Goal: Task Accomplishment & Management: Complete application form

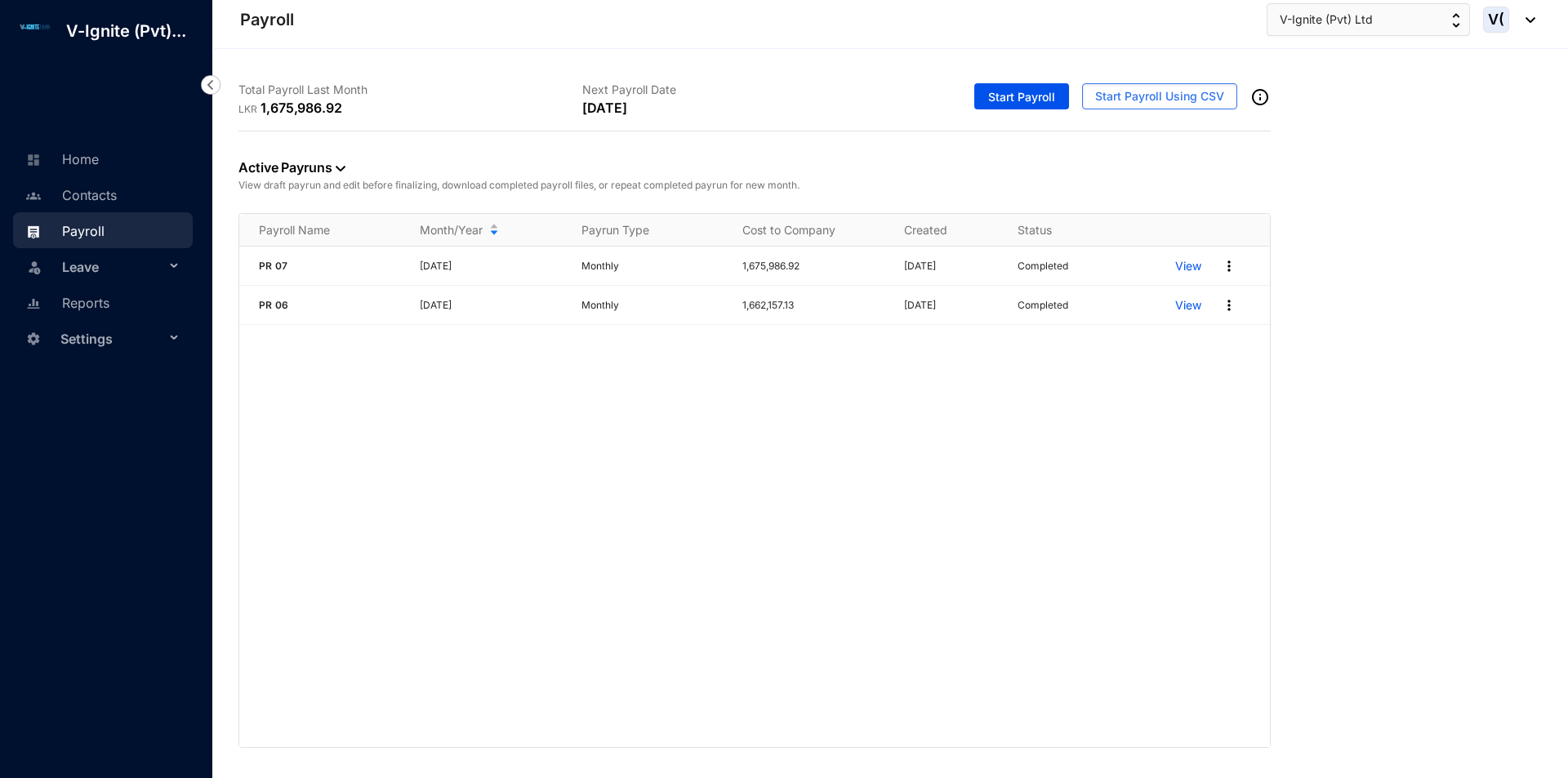
click at [129, 267] on span "Leave" at bounding box center [114, 267] width 103 height 32
click at [130, 304] on link "Leave Requests" at bounding box center [97, 306] width 101 height 14
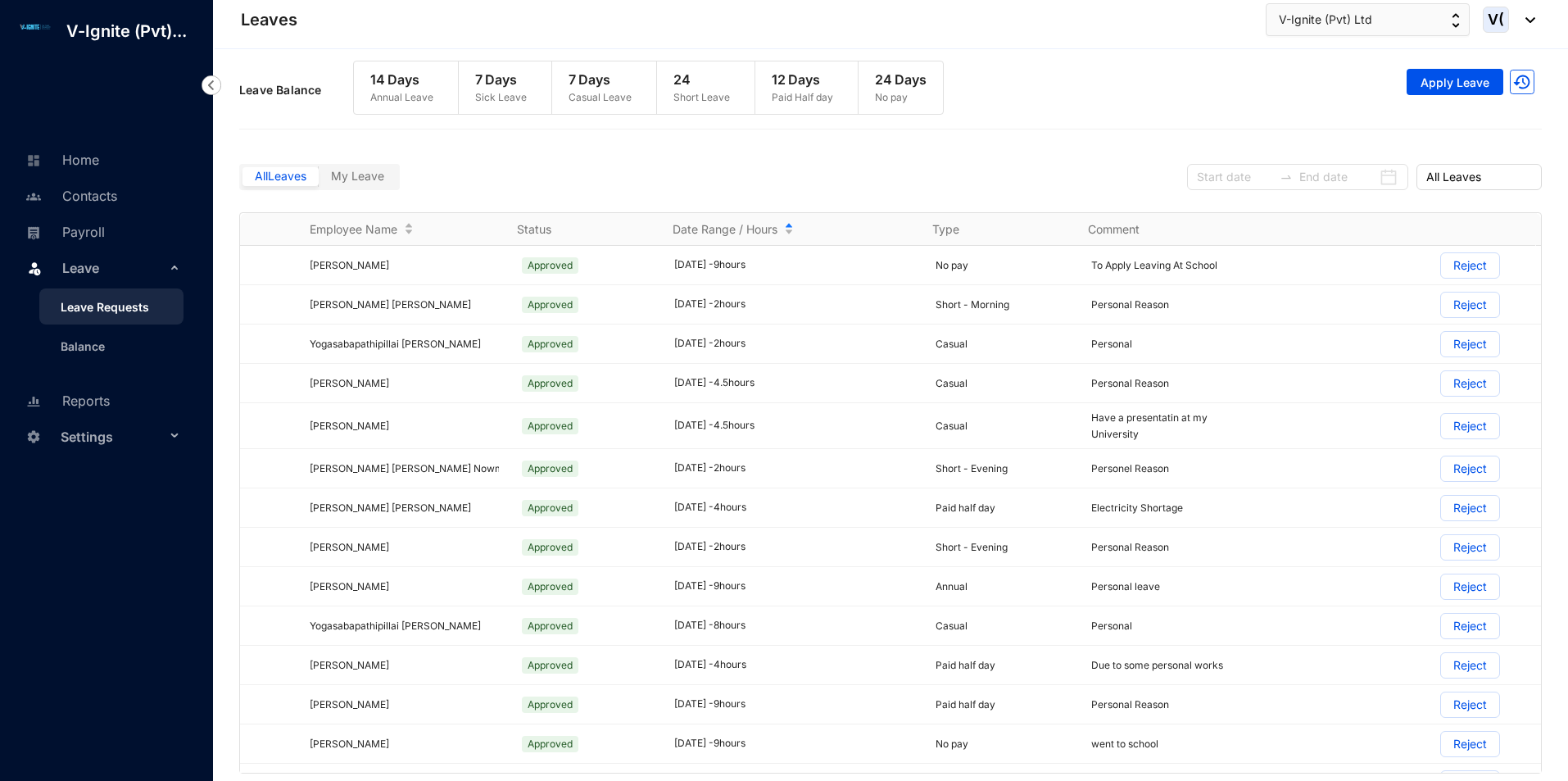
click at [1282, 173] on icon "swap-right" at bounding box center [1286, 177] width 13 height 13
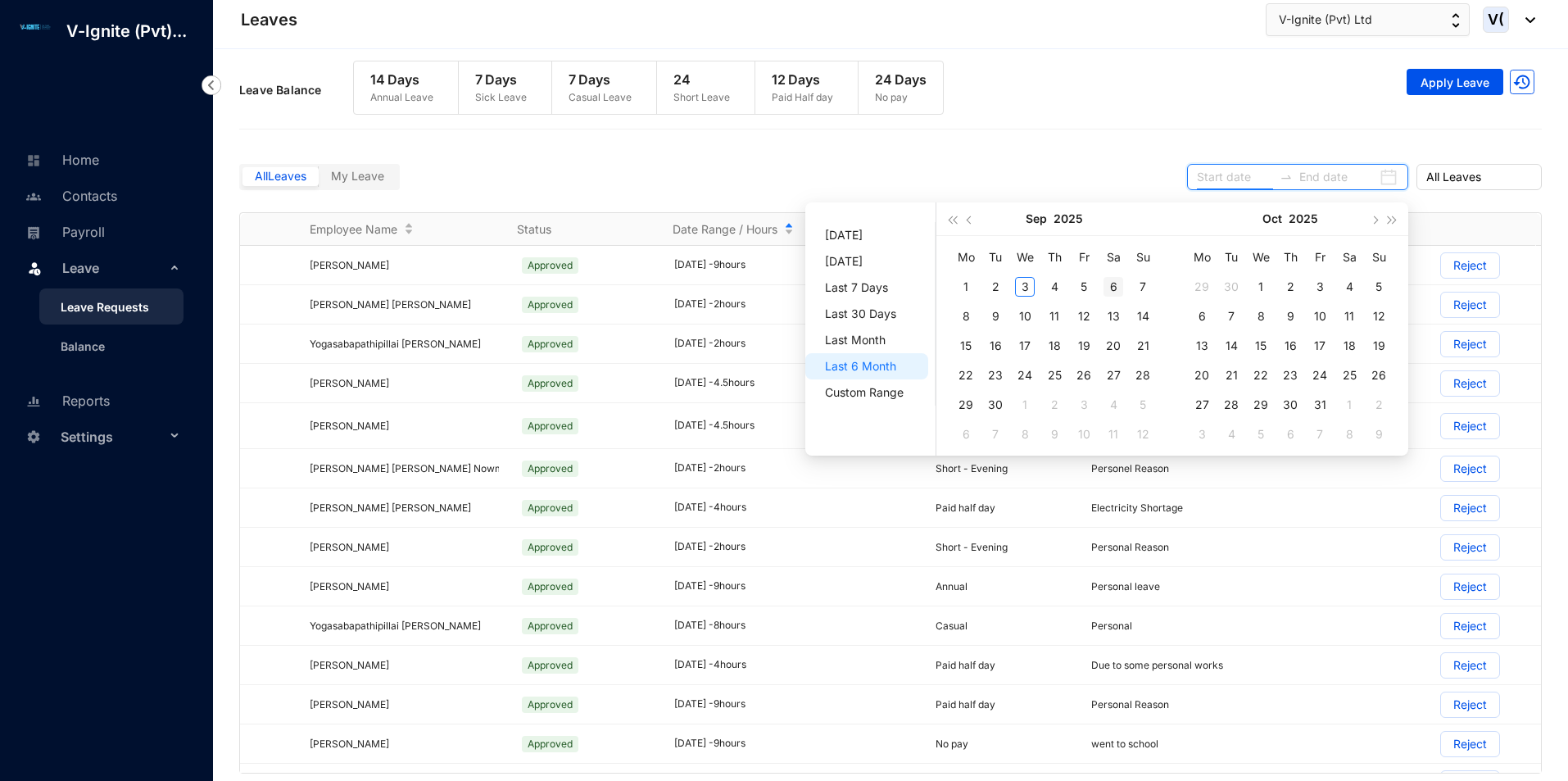
type input "[DATE]"
click at [968, 295] on div "1" at bounding box center [966, 287] width 20 height 20
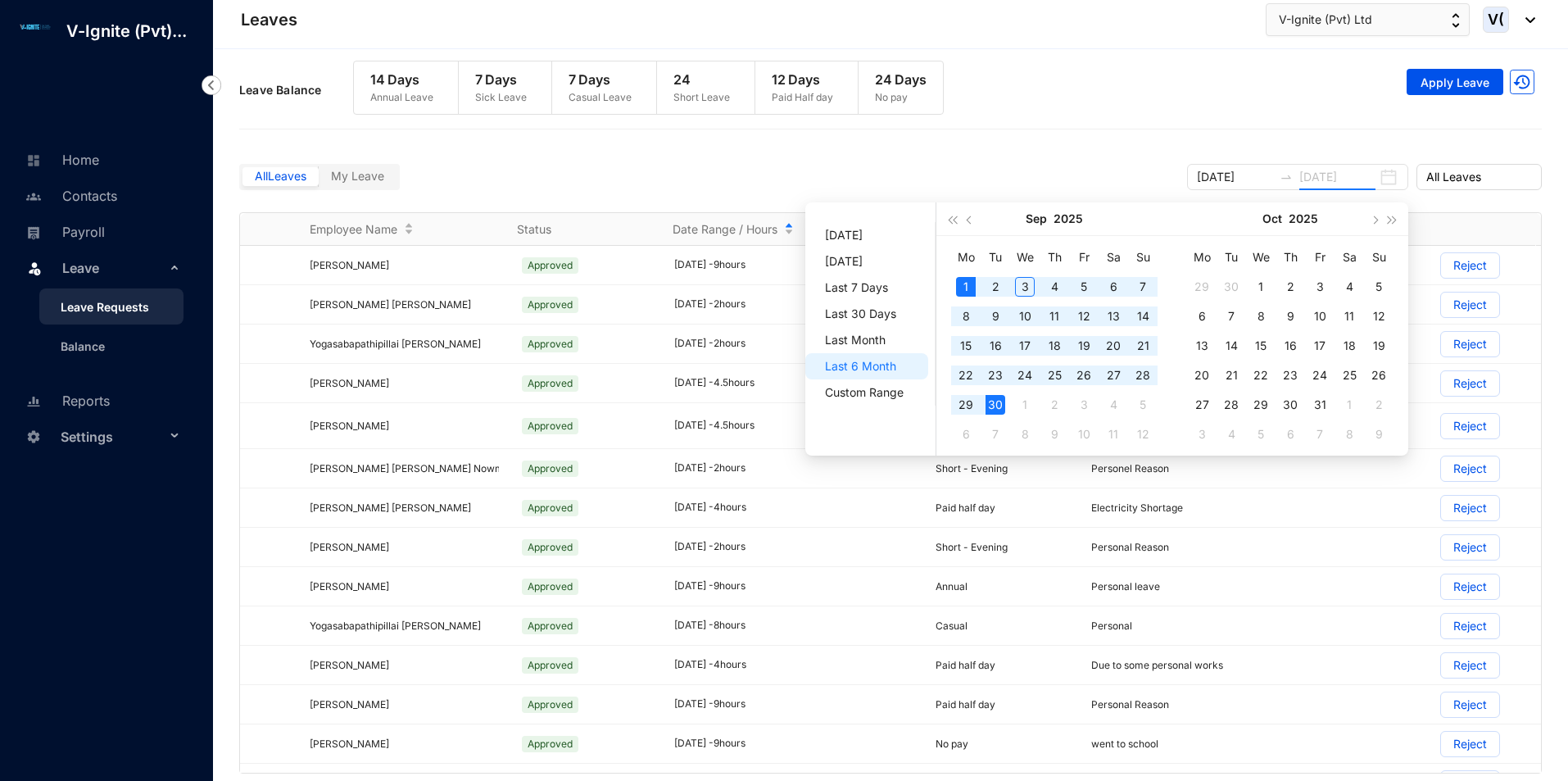
click at [1001, 395] on div "30" at bounding box center [995, 404] width 20 height 20
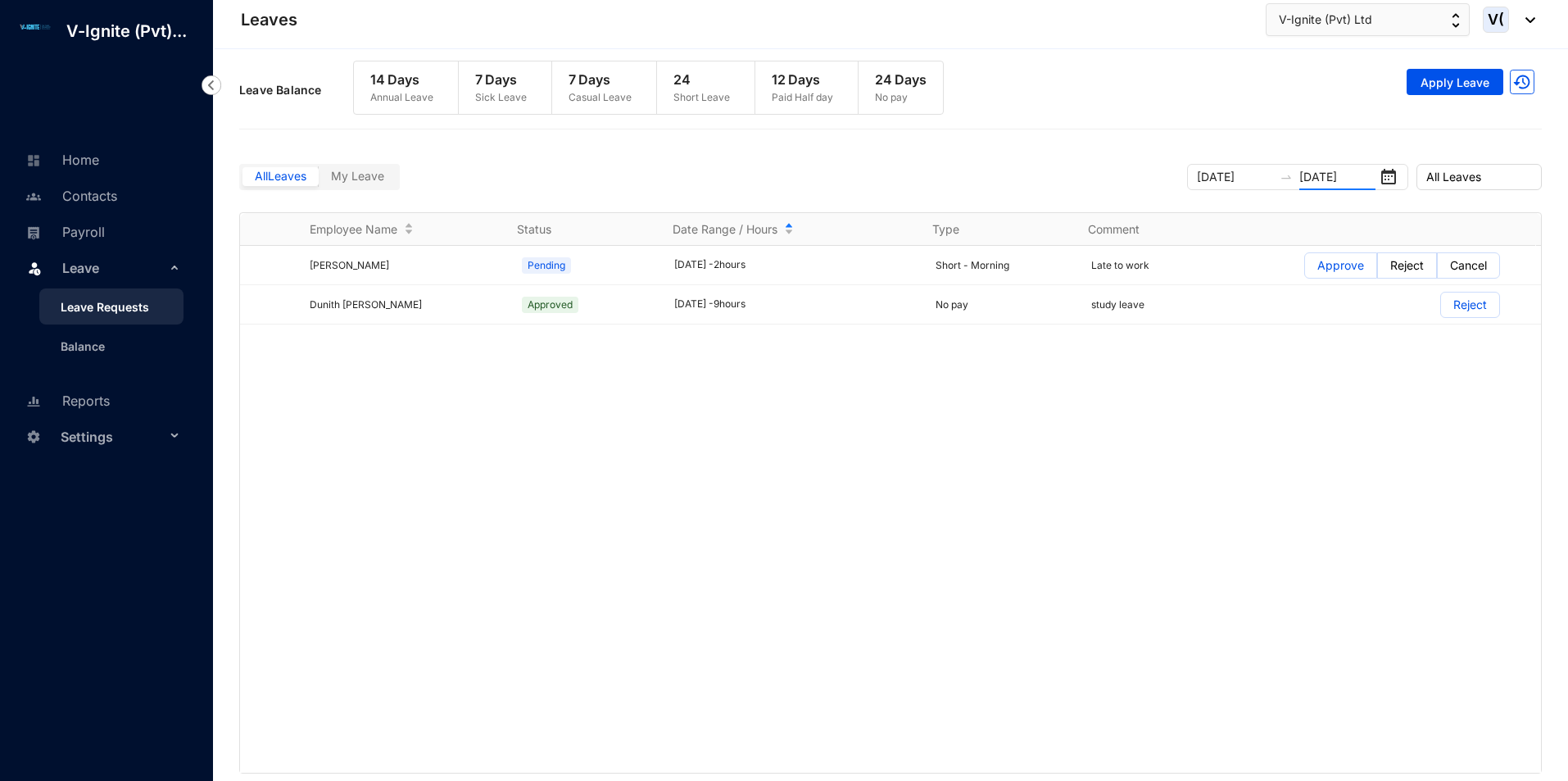
type input "[DATE]"
click at [1330, 272] on p "Approve" at bounding box center [1341, 265] width 46 height 25
click at [1306, 269] on input "Approve" at bounding box center [1306, 269] width 0 height 0
click at [1449, 86] on span "Apply Leave" at bounding box center [1455, 82] width 69 height 16
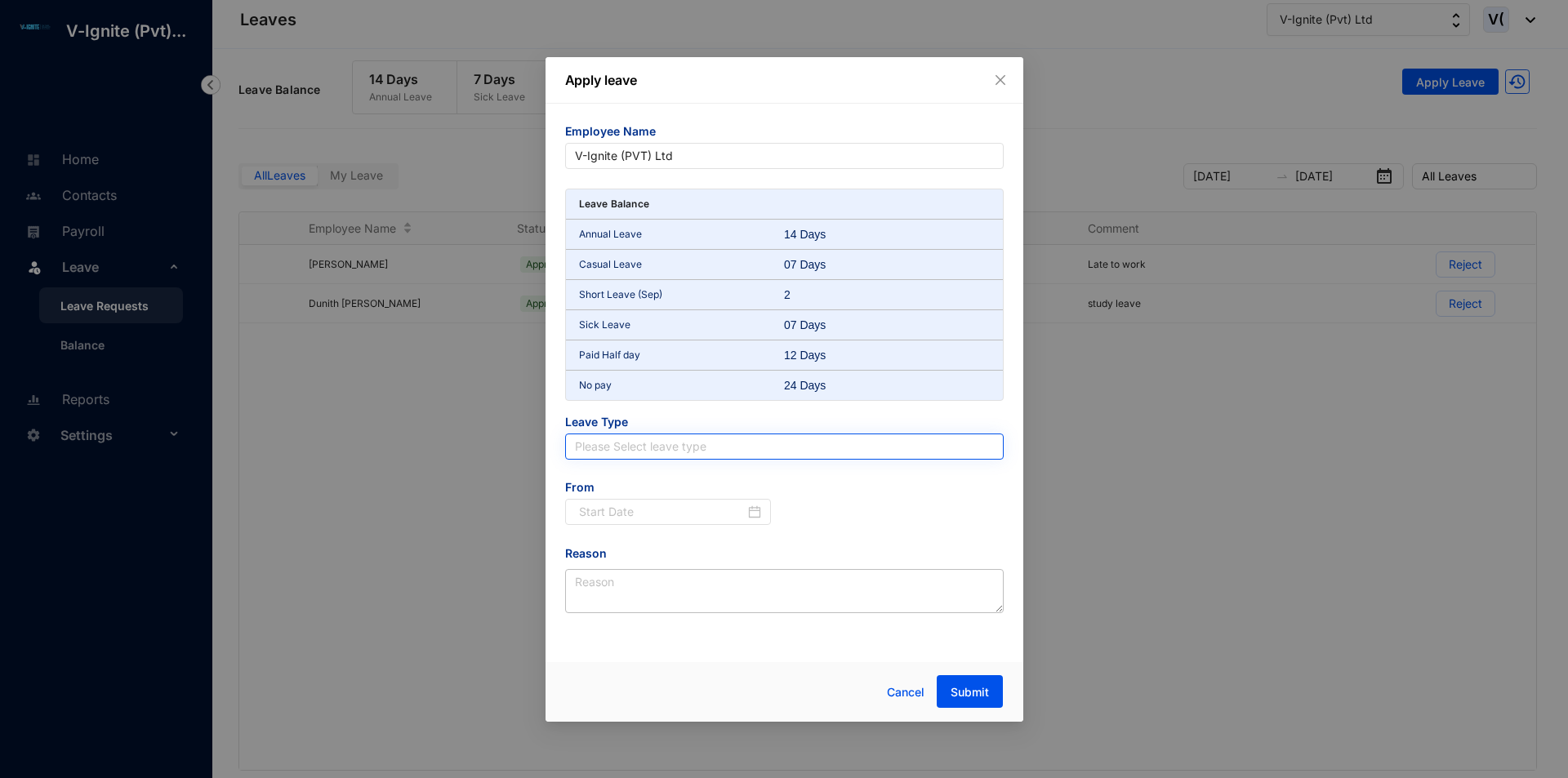
click at [673, 438] on input "search" at bounding box center [785, 446] width 419 height 25
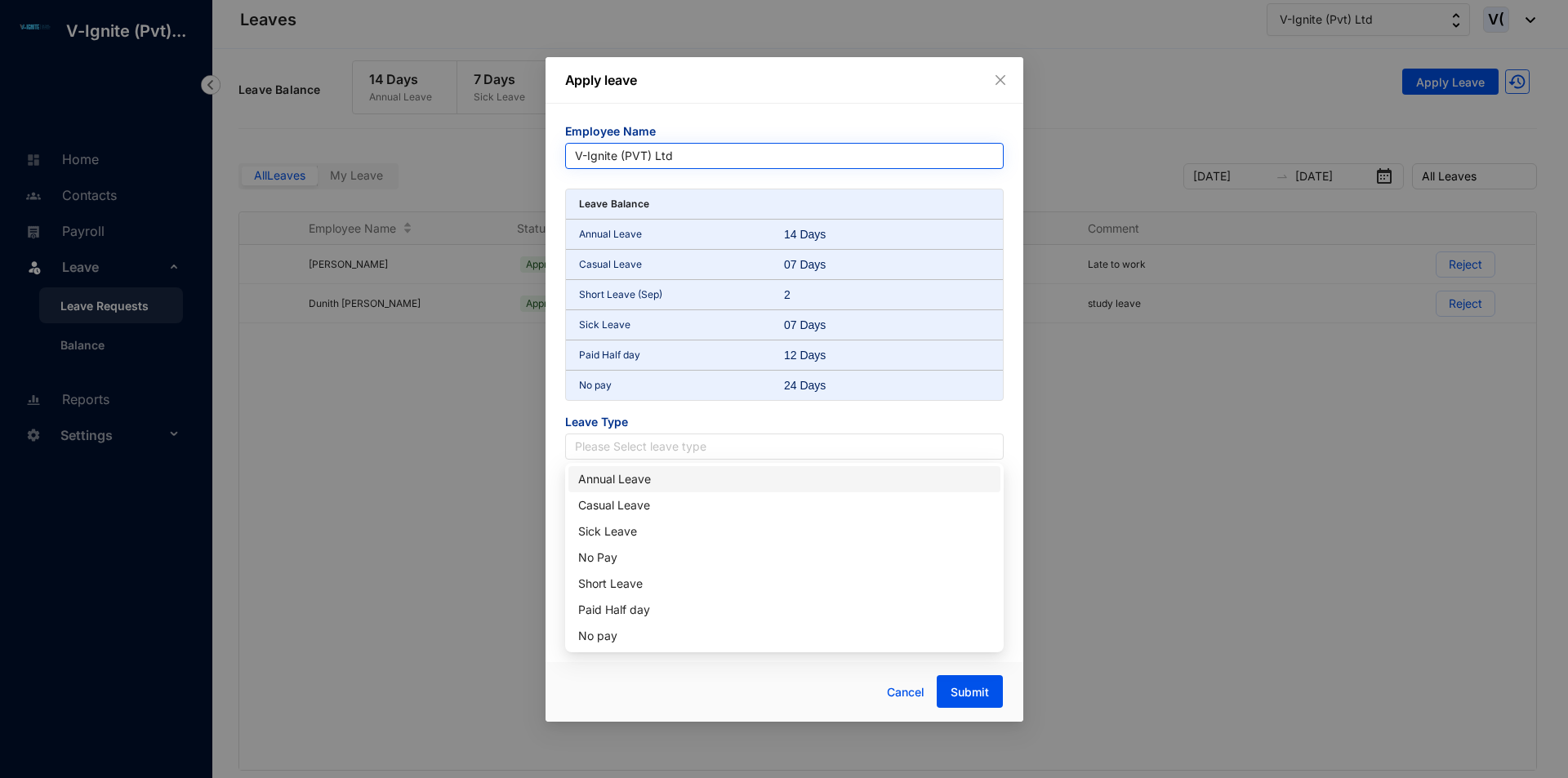
click at [668, 146] on span "V-Ignite (PVT) Ltd" at bounding box center [785, 156] width 419 height 25
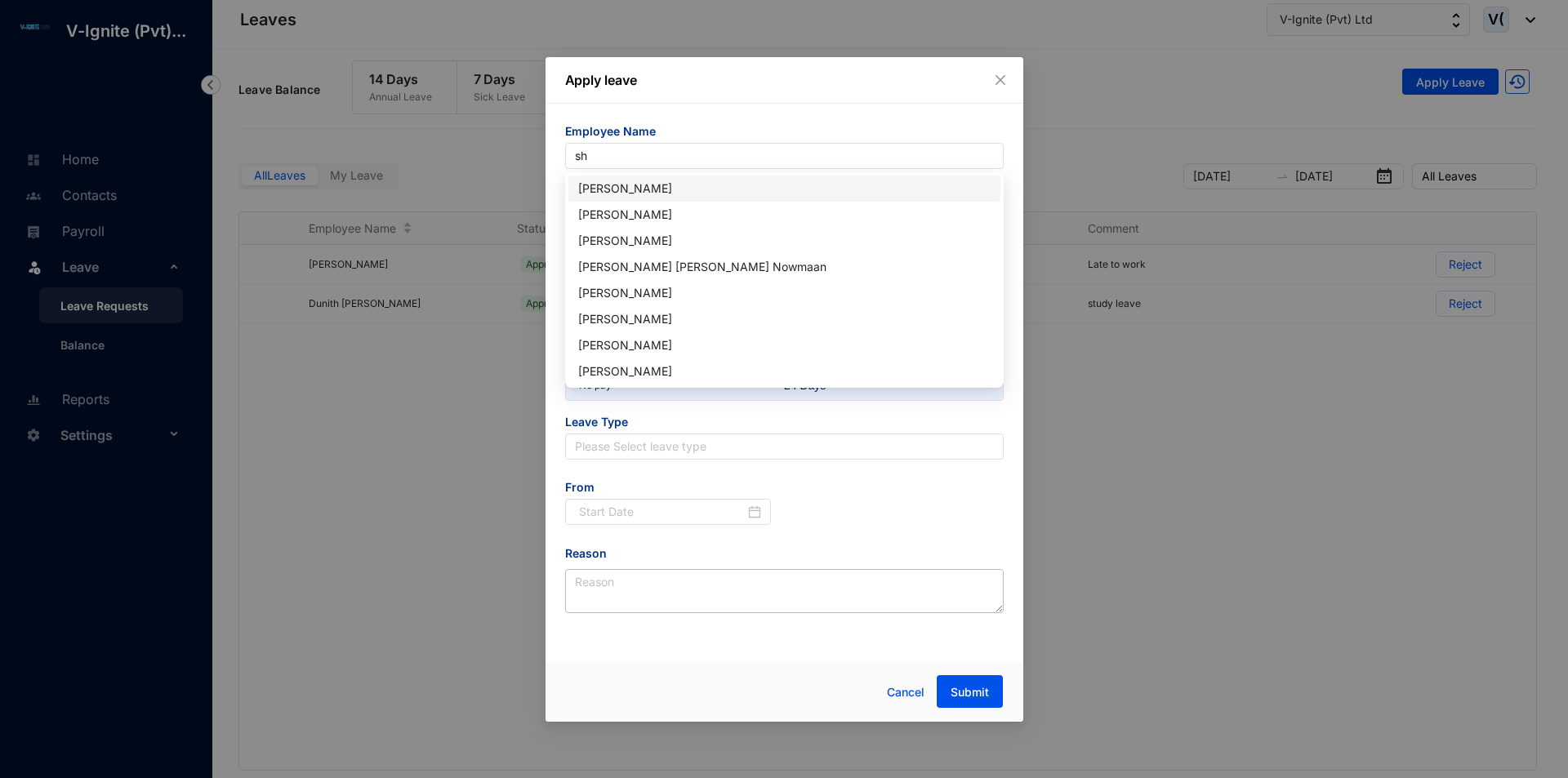
type input "sha"
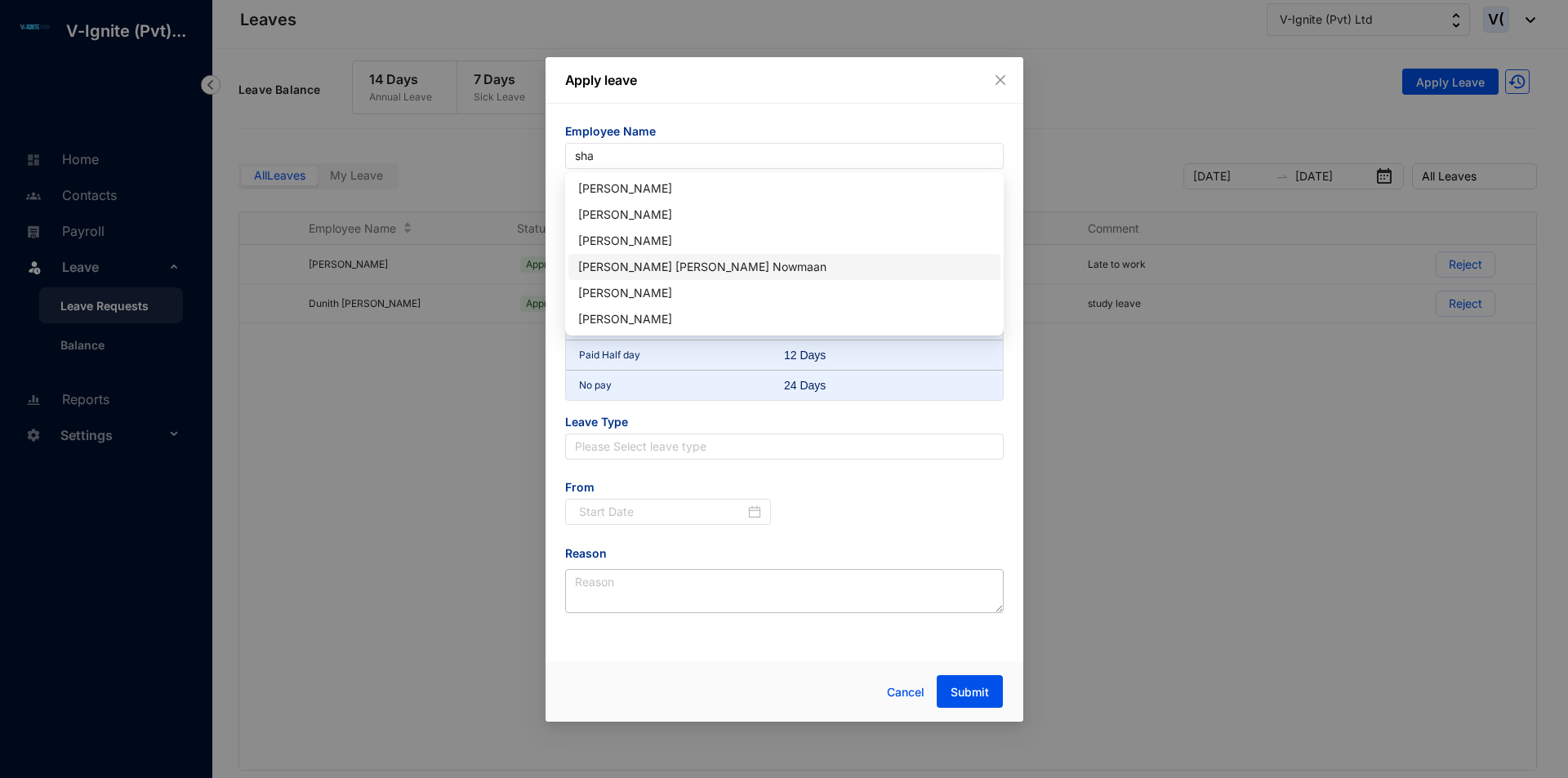
click at [720, 263] on div "[PERSON_NAME] [PERSON_NAME] Nowmaan" at bounding box center [784, 267] width 412 height 18
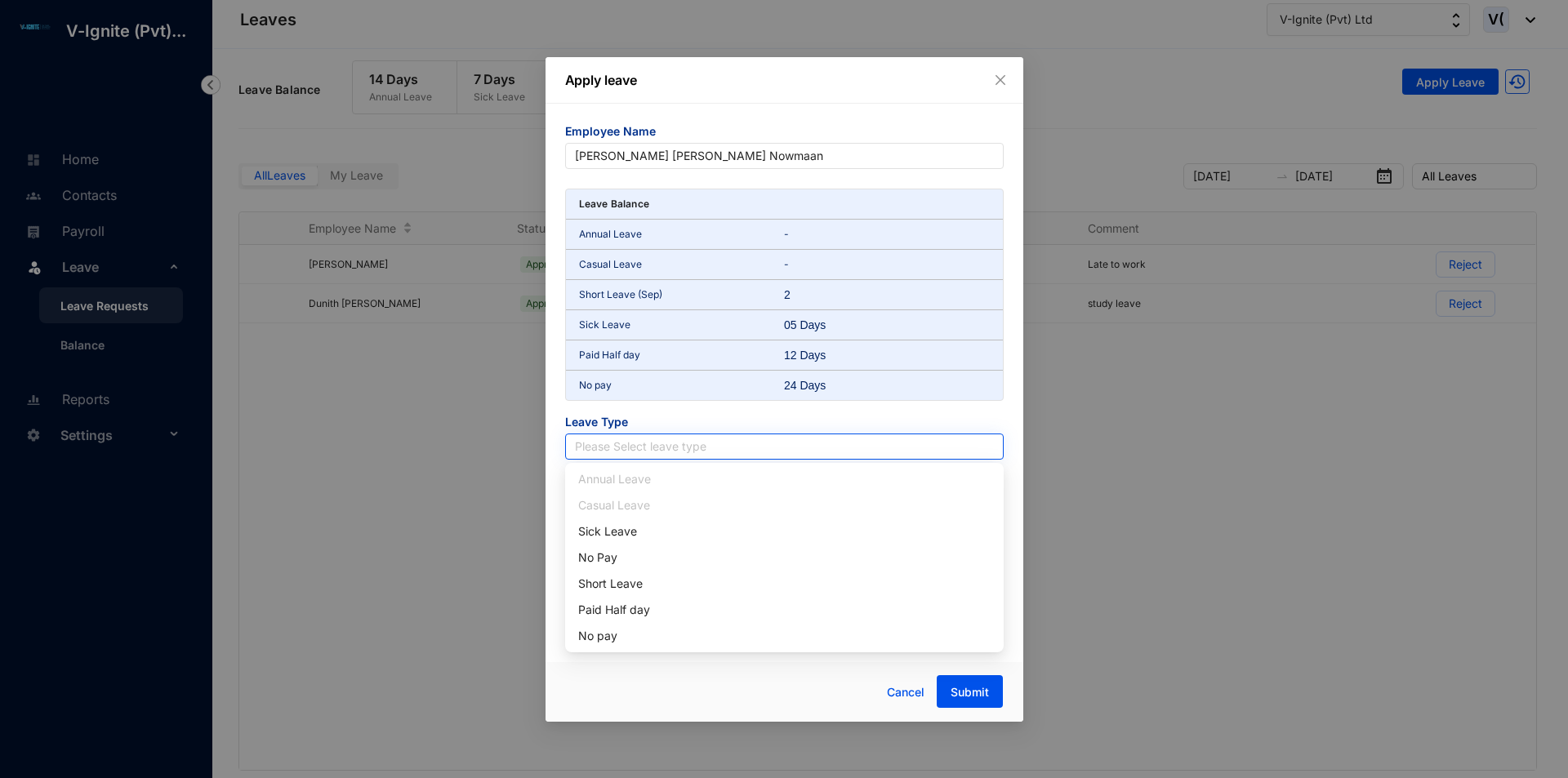
click at [685, 441] on input "search" at bounding box center [785, 446] width 419 height 25
click at [646, 575] on div "Short Leave" at bounding box center [784, 584] width 412 height 18
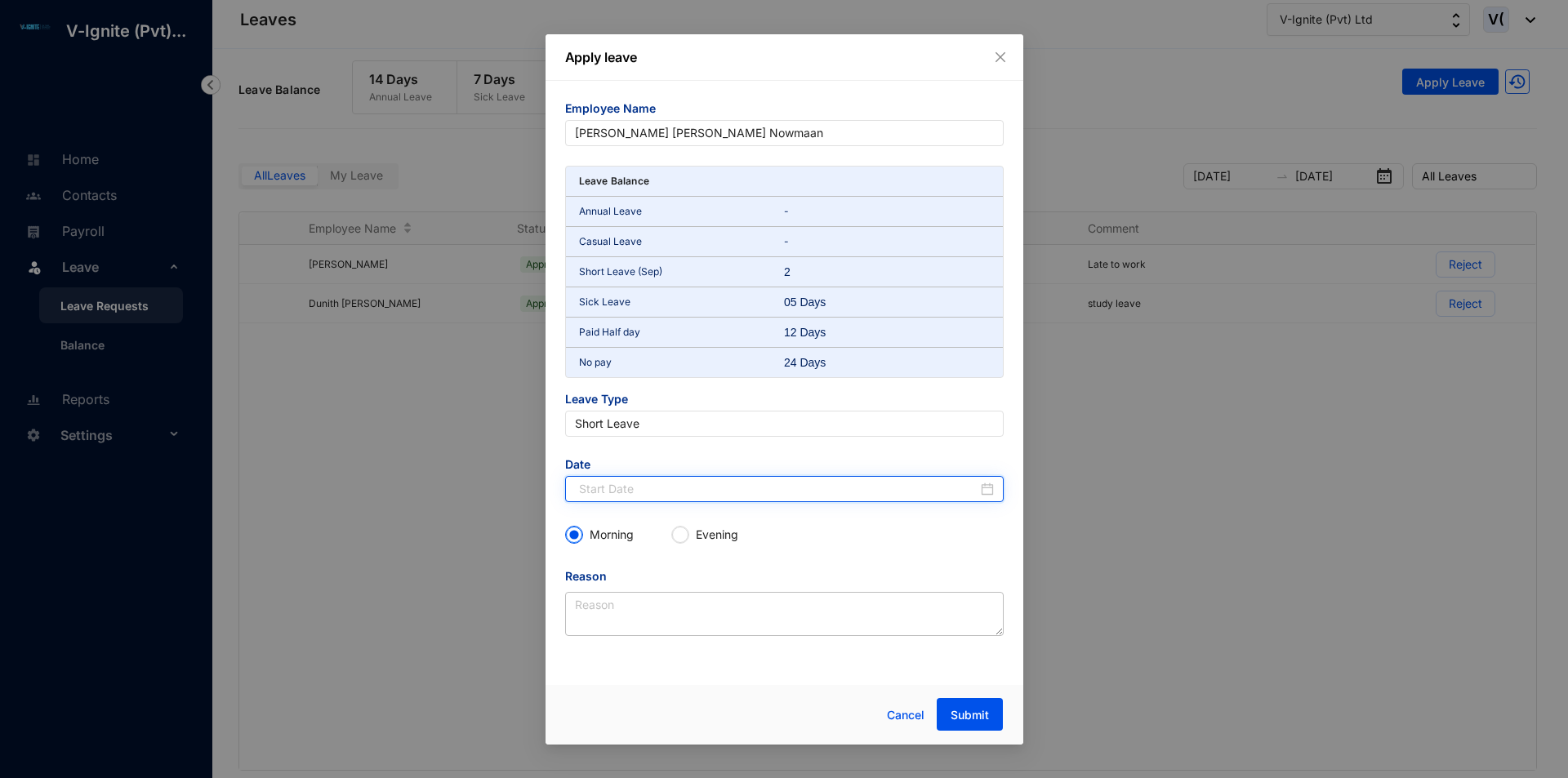
click at [703, 495] on input at bounding box center [778, 489] width 398 height 18
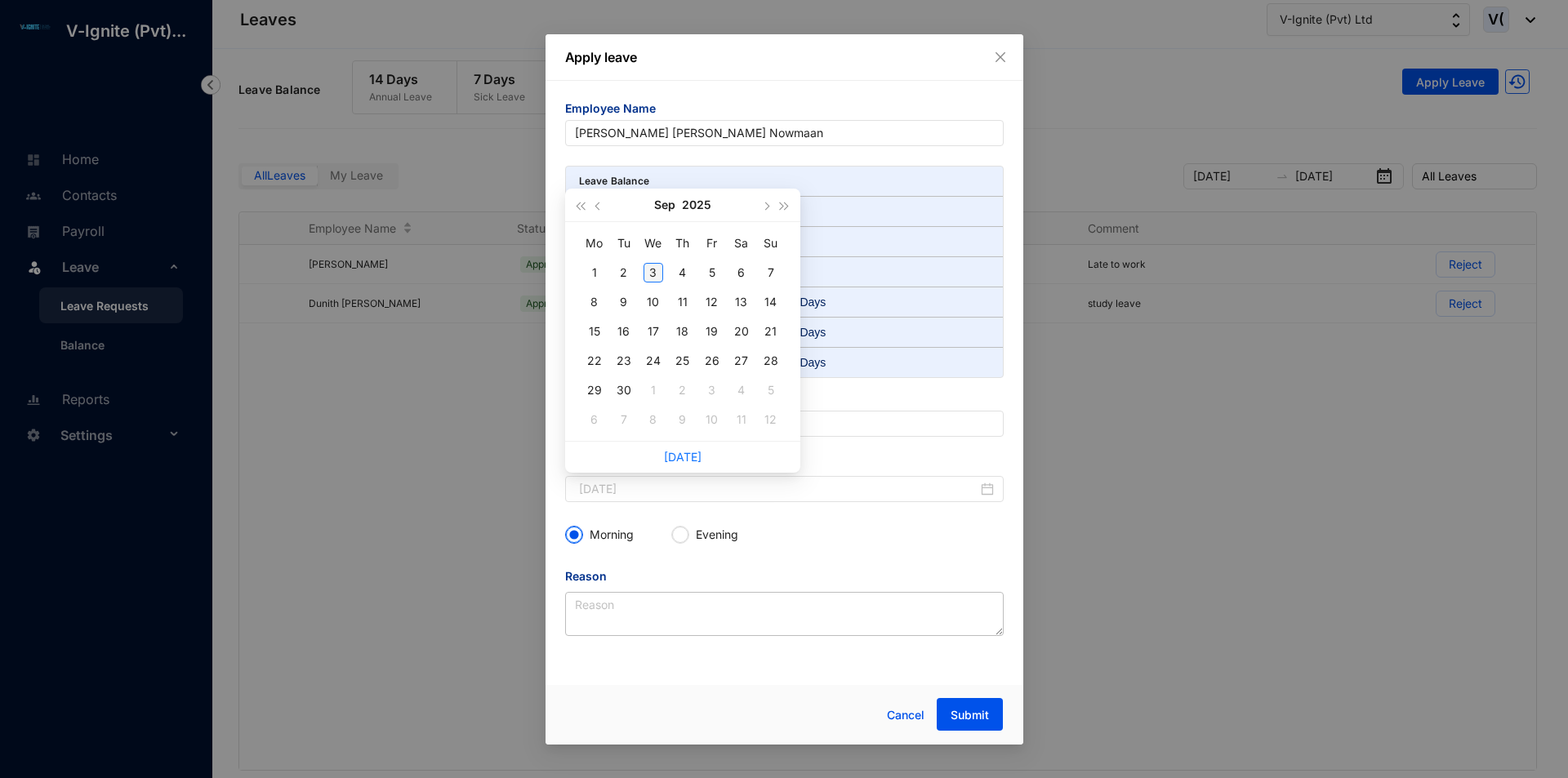
click at [658, 263] on div "3" at bounding box center [653, 273] width 20 height 20
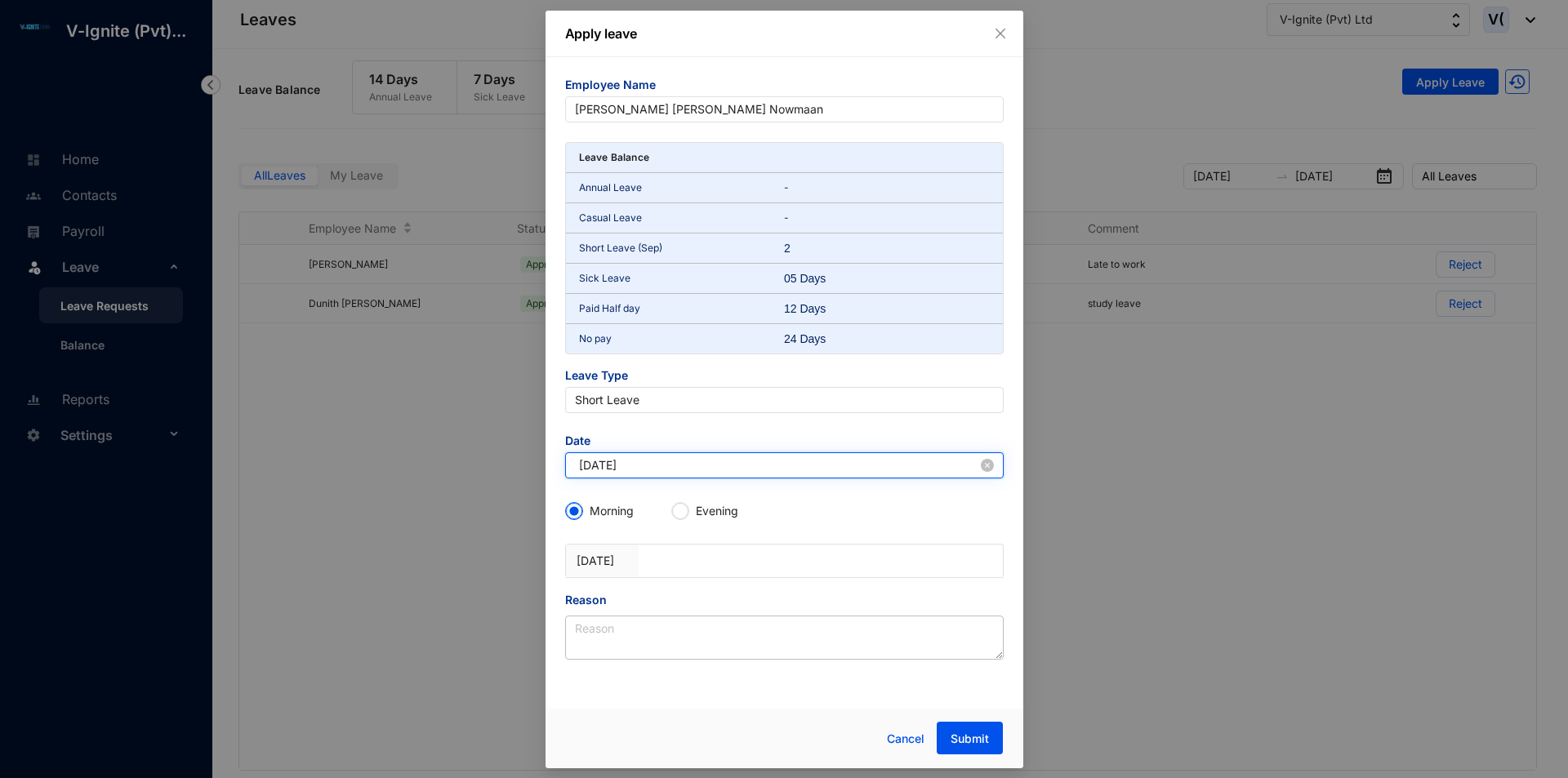
click at [641, 464] on input "[DATE]" at bounding box center [778, 465] width 398 height 18
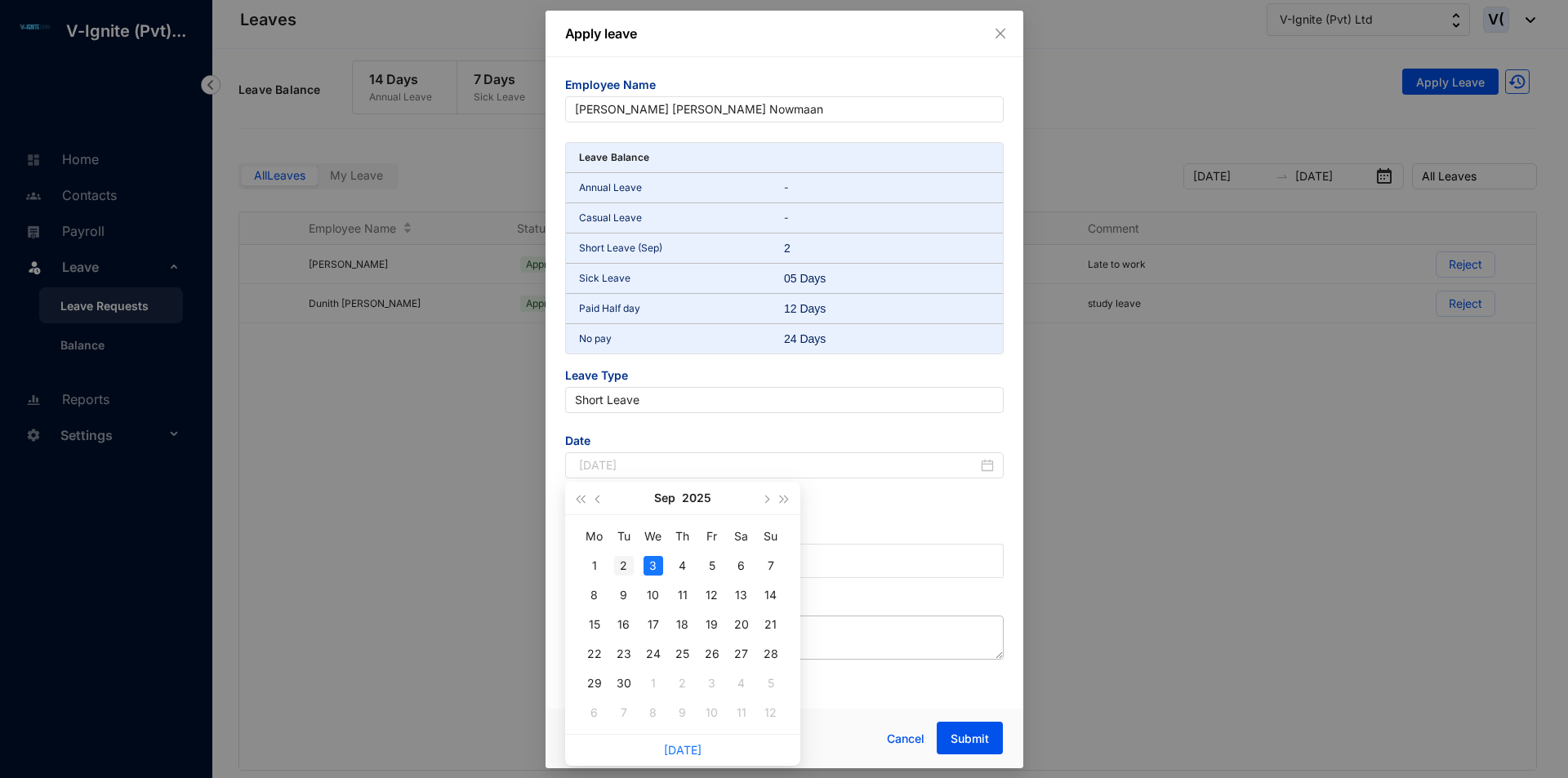
click at [622, 570] on div "2" at bounding box center [623, 566] width 20 height 20
type input "[DATE]"
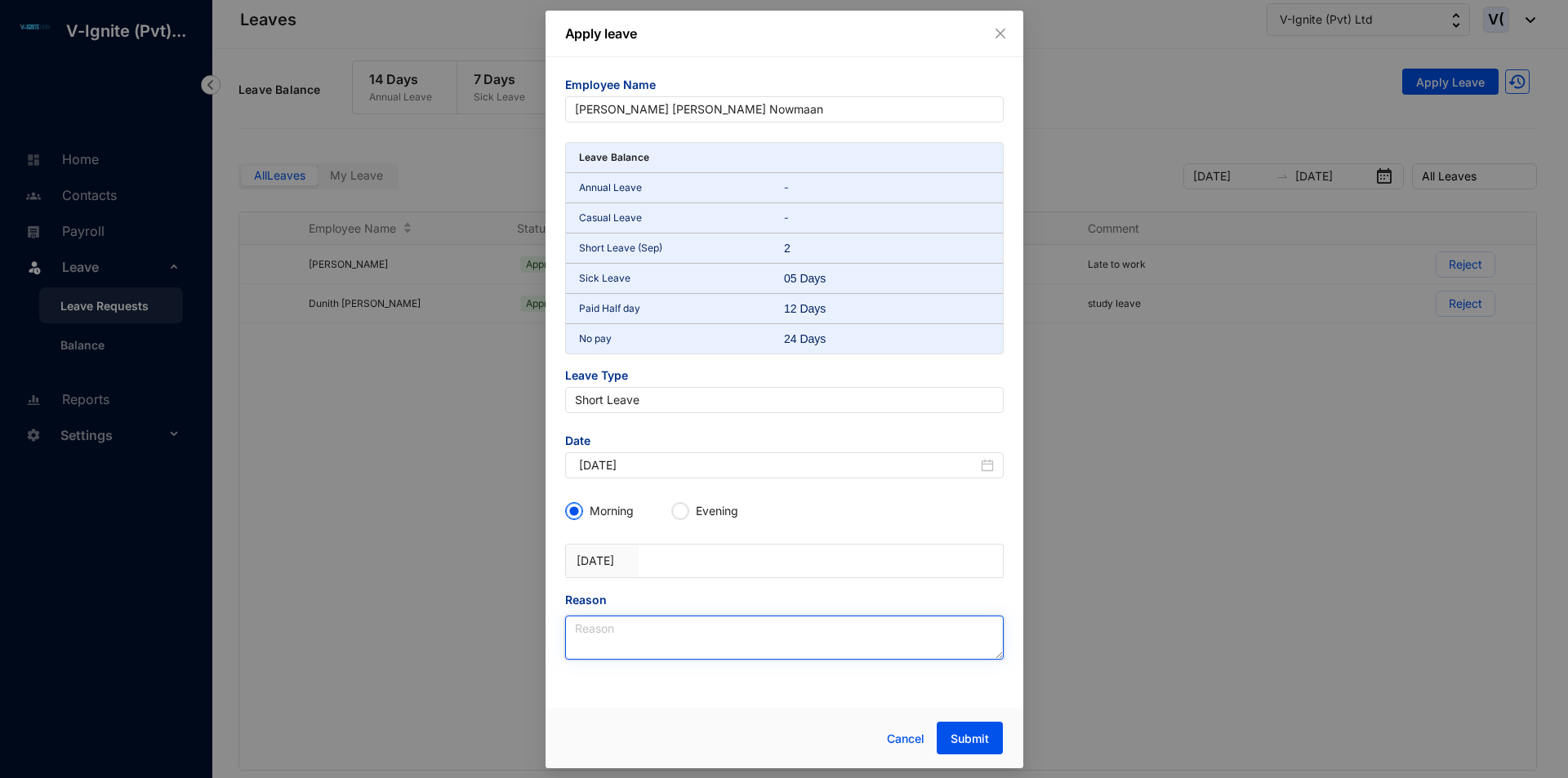
click at [637, 628] on textarea "Reason" at bounding box center [784, 638] width 439 height 44
type textarea "Late to work"
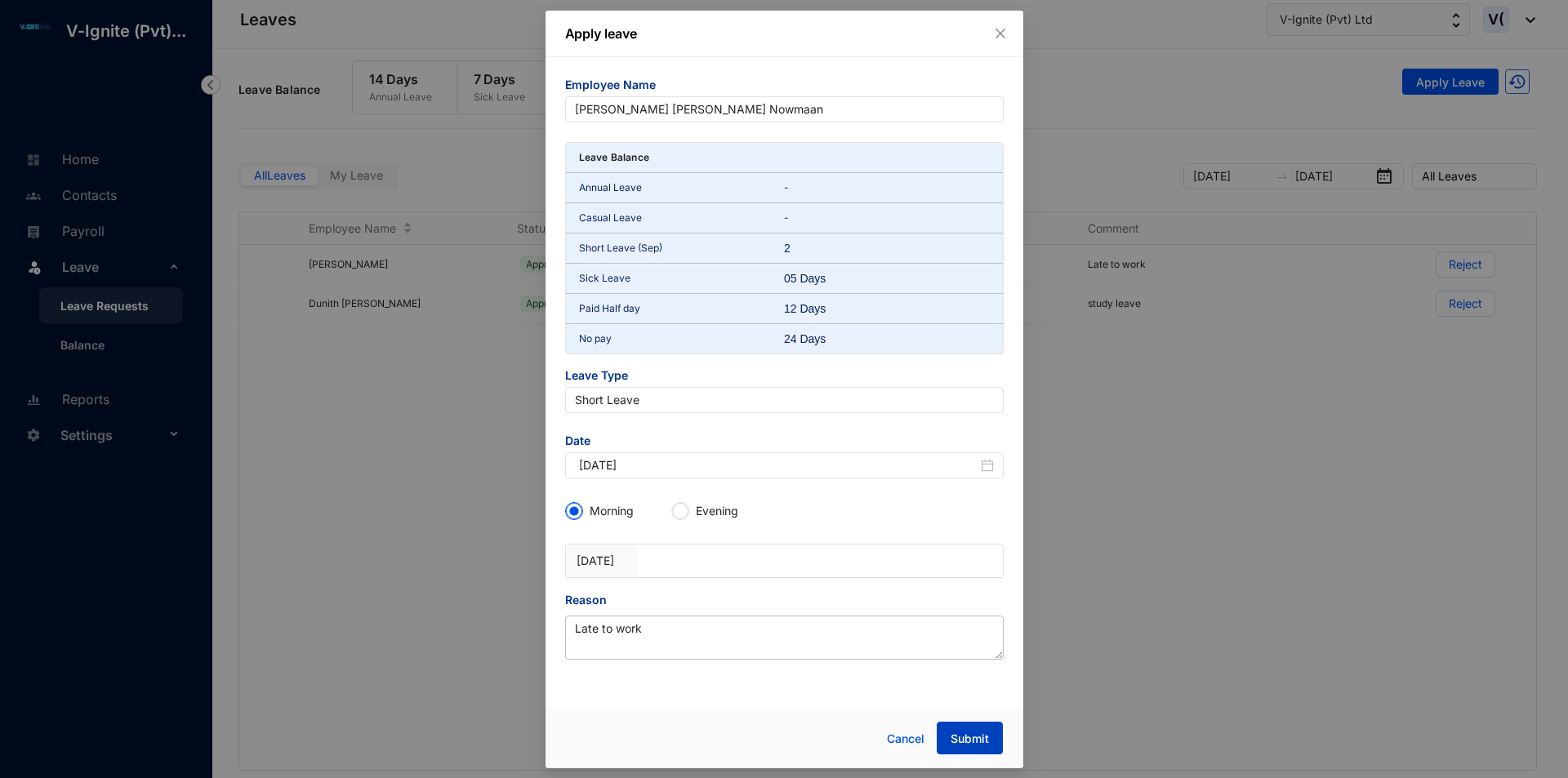
click at [969, 732] on span "Submit" at bounding box center [970, 739] width 38 height 16
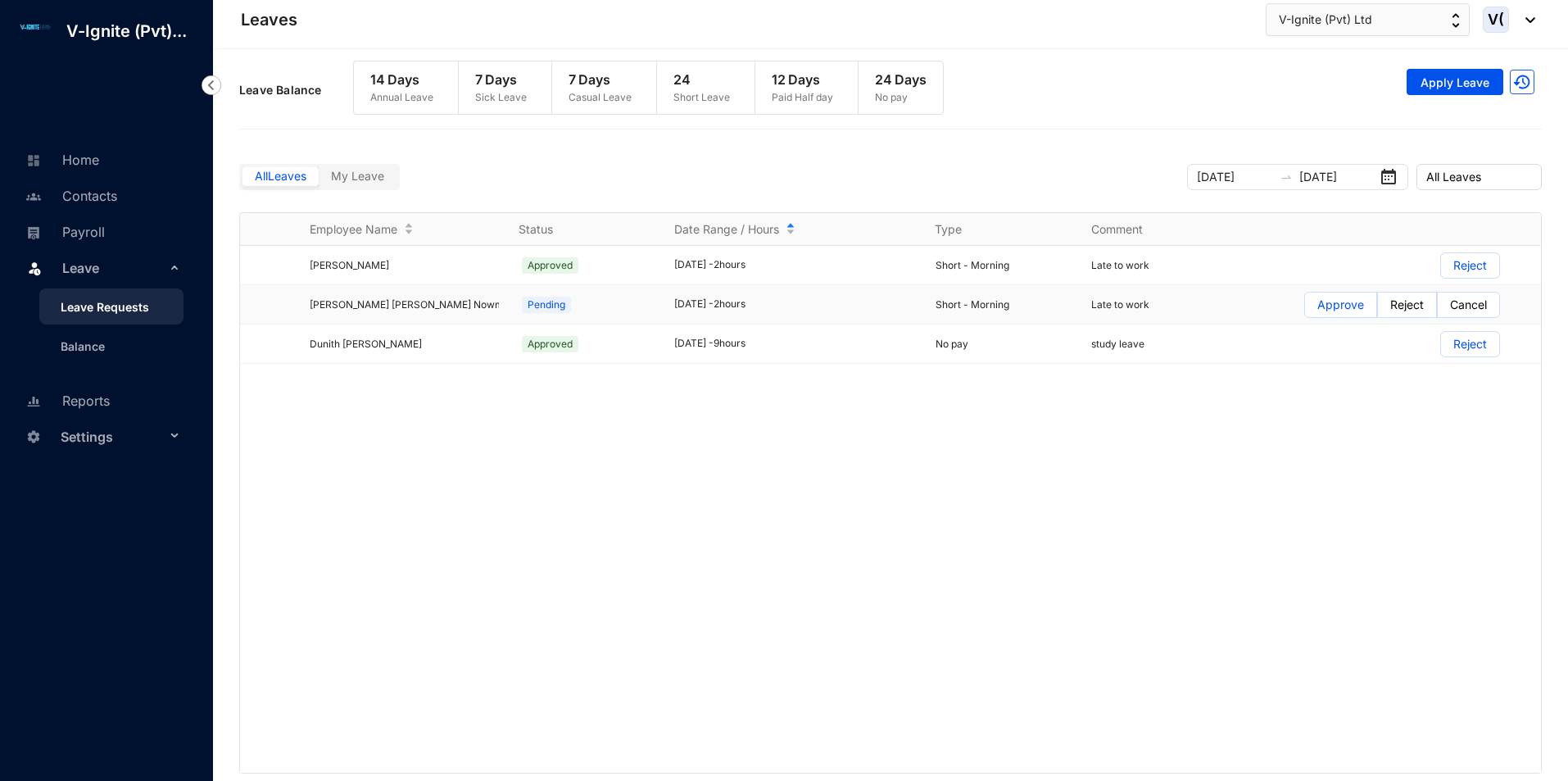
drag, startPoint x: 1315, startPoint y: 303, endPoint x: 1273, endPoint y: 330, distance: 49.9
click at [1316, 303] on span at bounding box center [1341, 305] width 71 height 25
click at [1306, 309] on input "Approve" at bounding box center [1306, 309] width 0 height 0
click at [1350, 305] on p "Approve" at bounding box center [1341, 305] width 46 height 25
click at [1306, 309] on input "Approve" at bounding box center [1306, 309] width 0 height 0
